Goal: Find specific fact: Find specific fact

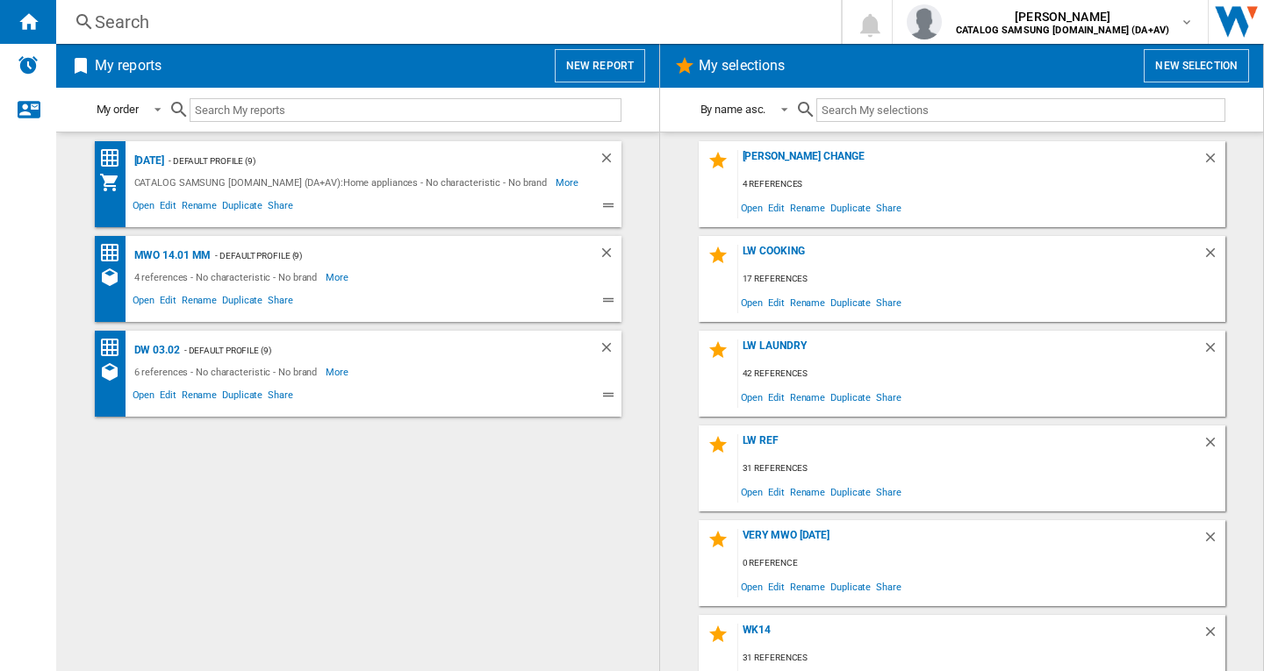
click at [143, 24] on div "Search" at bounding box center [445, 22] width 700 height 25
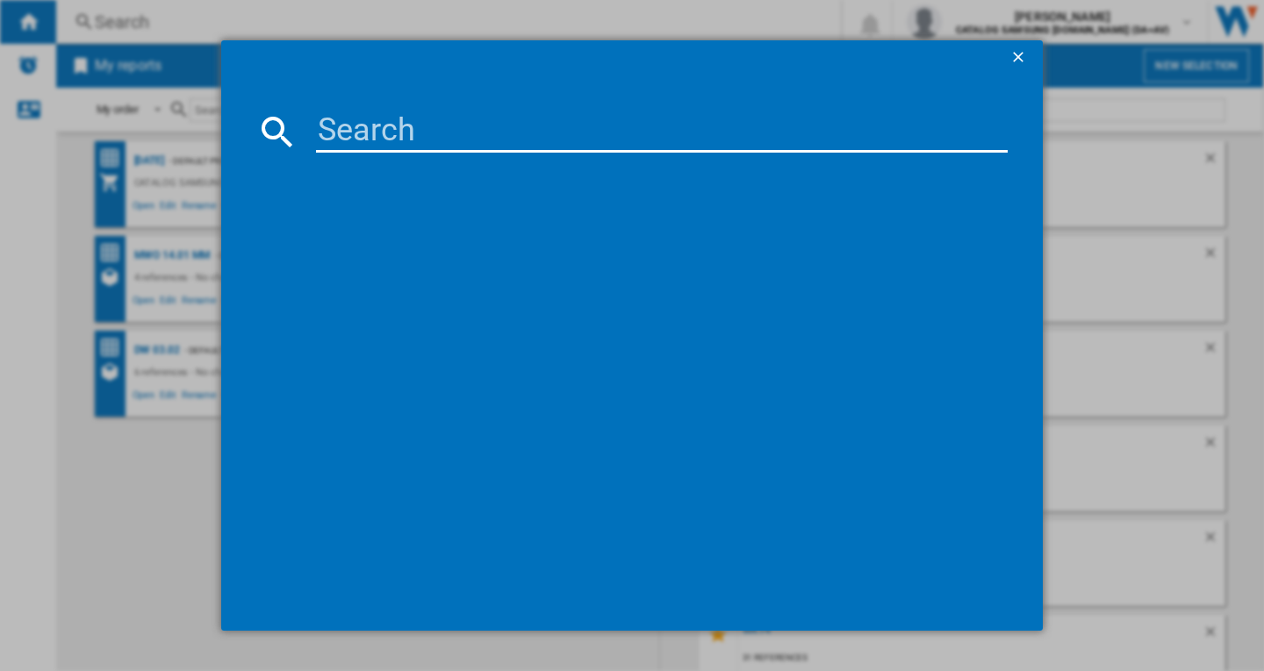
click at [370, 130] on input at bounding box center [662, 132] width 692 height 42
paste input "WW11DG5B25ABEU"
type input "WW11DG5B25AB"
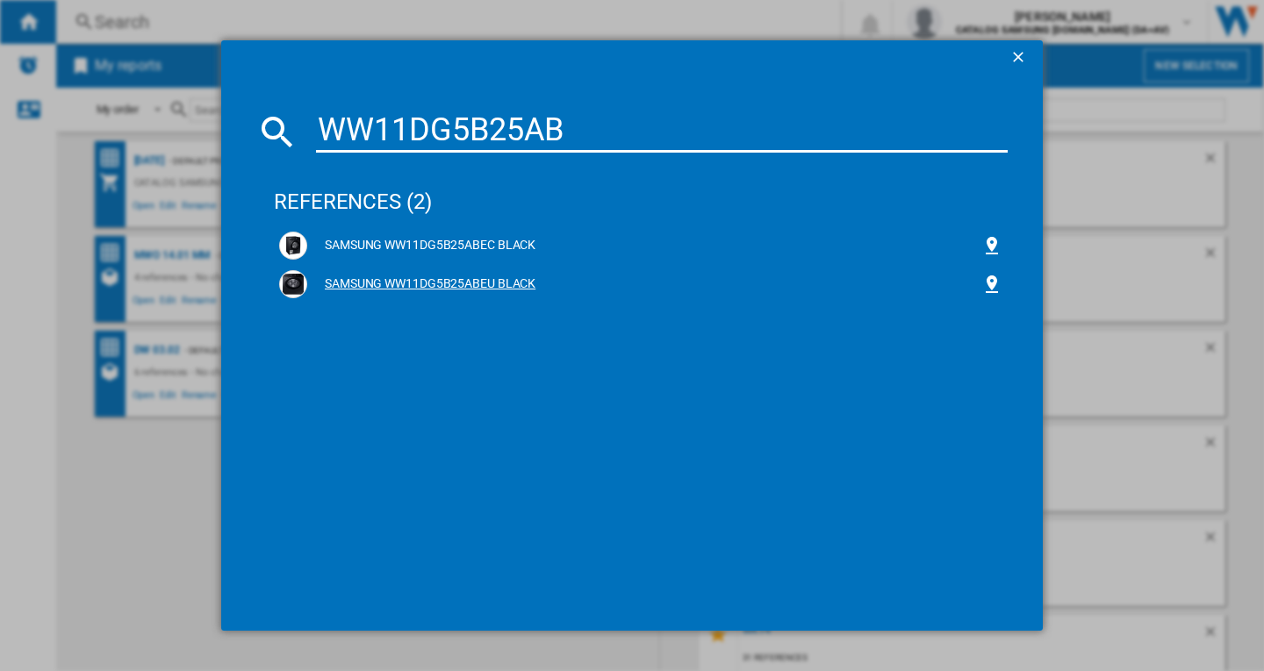
click at [492, 284] on div "SAMSUNG WW11DG5B25ABEU BLACK" at bounding box center [644, 285] width 674 height 18
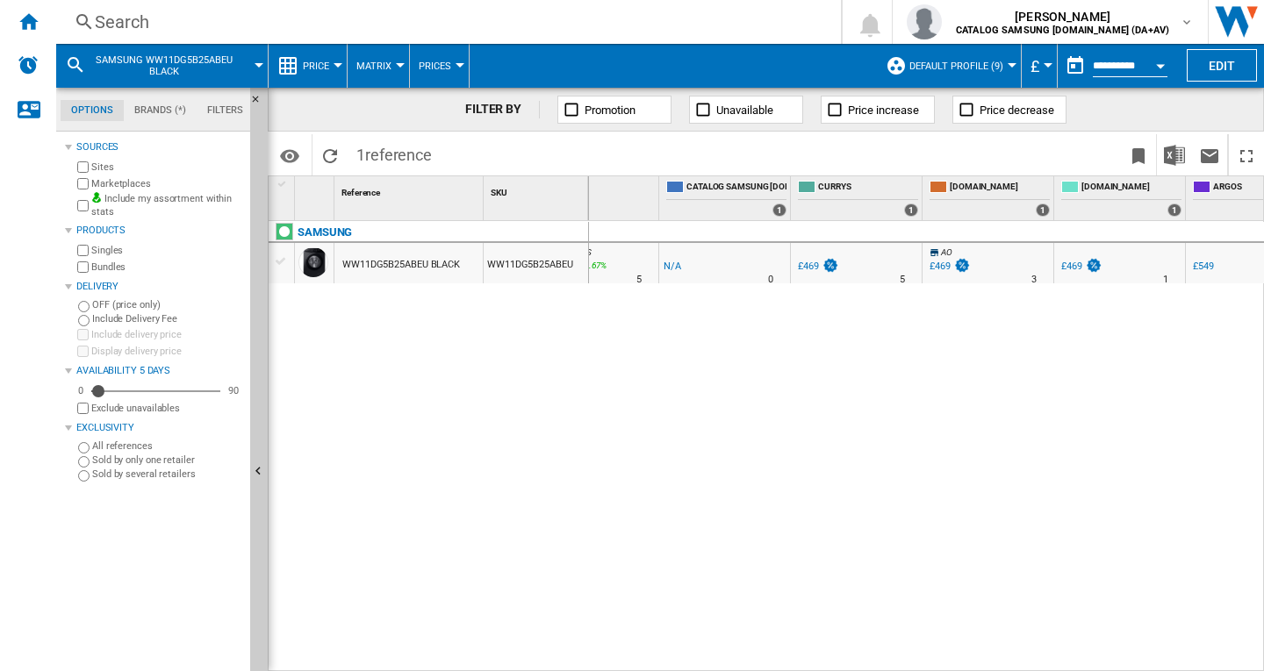
scroll to position [0, 428]
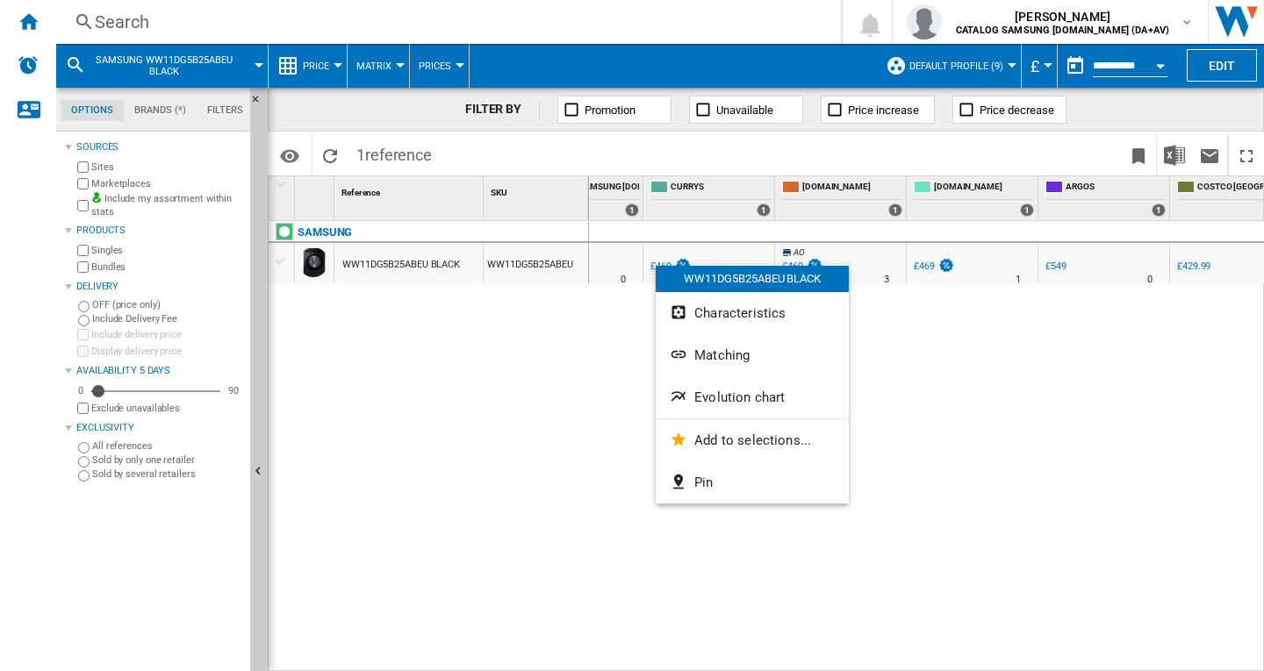
click at [980, 364] on div at bounding box center [632, 335] width 1264 height 671
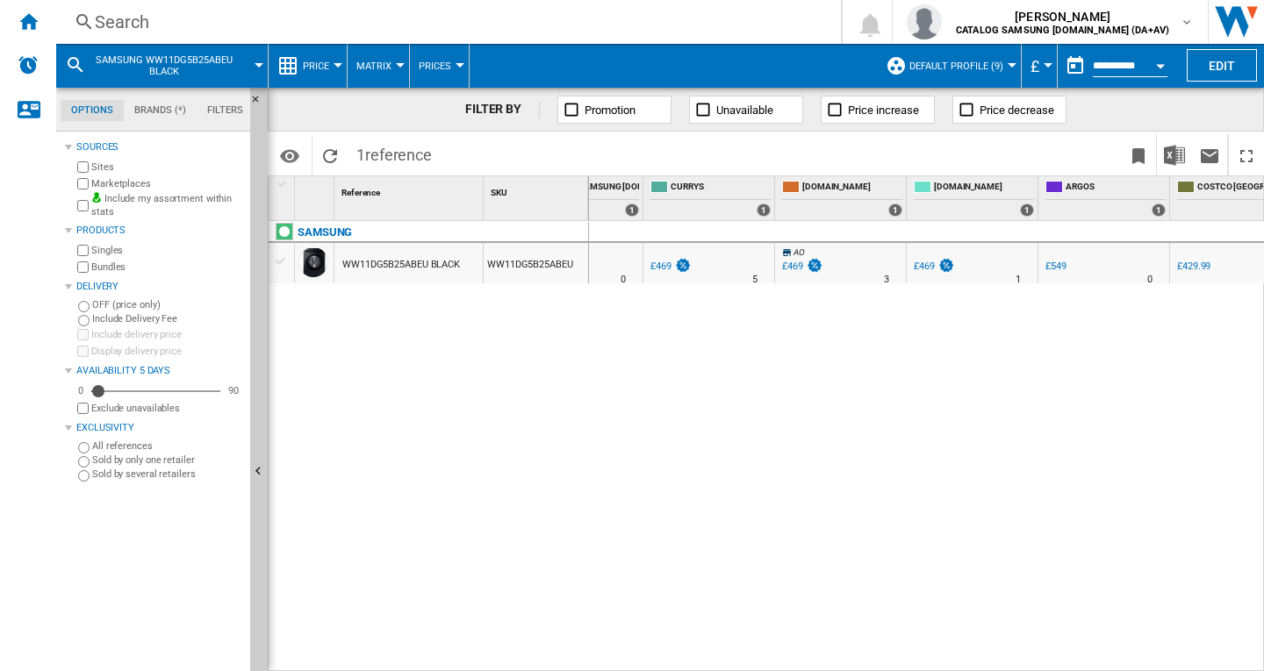
click at [664, 268] on div "£469" at bounding box center [660, 266] width 21 height 11
click at [922, 268] on div "£469" at bounding box center [924, 266] width 21 height 11
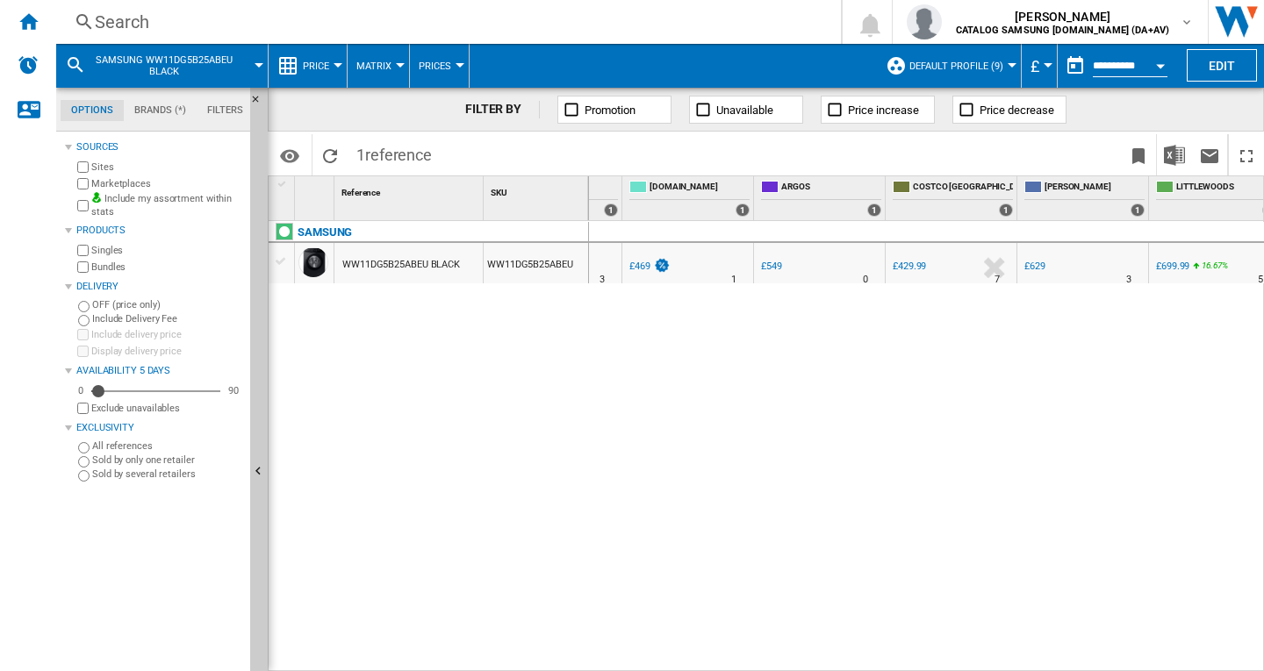
scroll to position [0, 860]
